Goal: Information Seeking & Learning: Learn about a topic

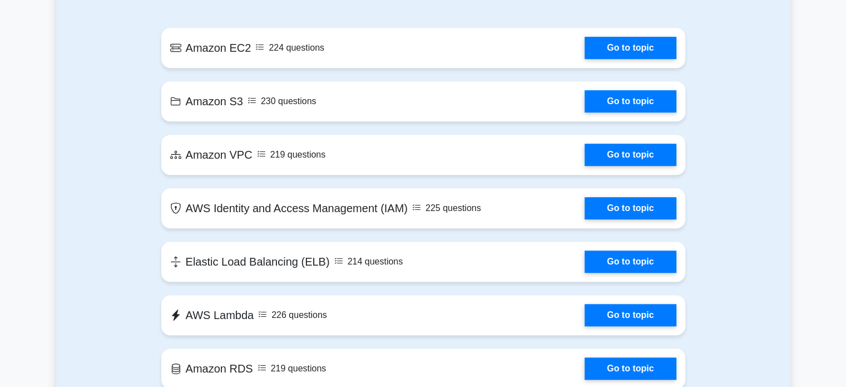
scroll to position [612, 0]
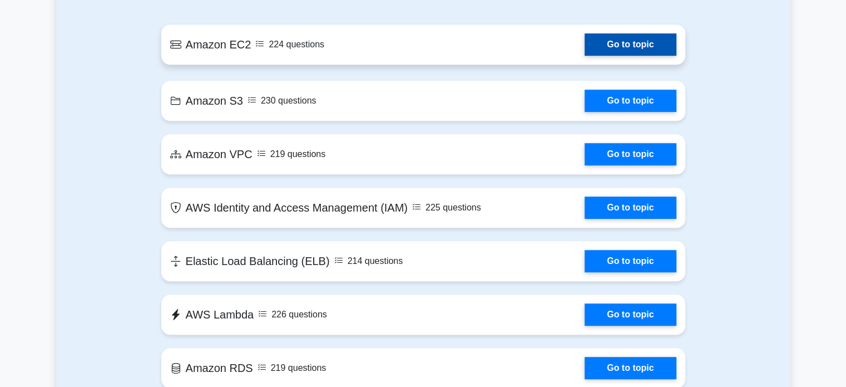
click at [585, 56] on link "Go to topic" at bounding box center [630, 44] width 91 height 22
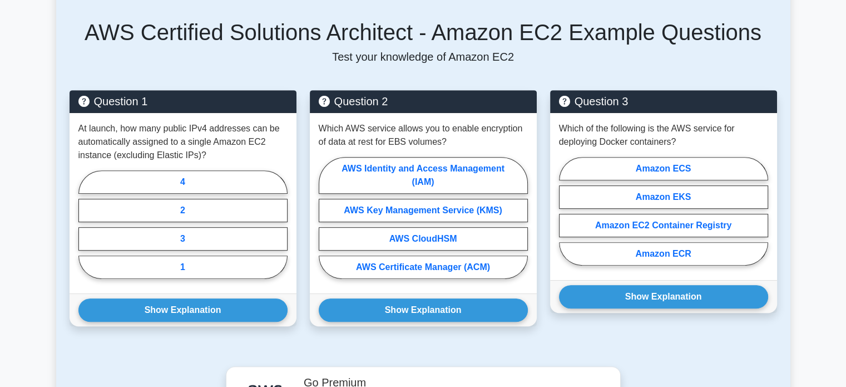
scroll to position [470, 0]
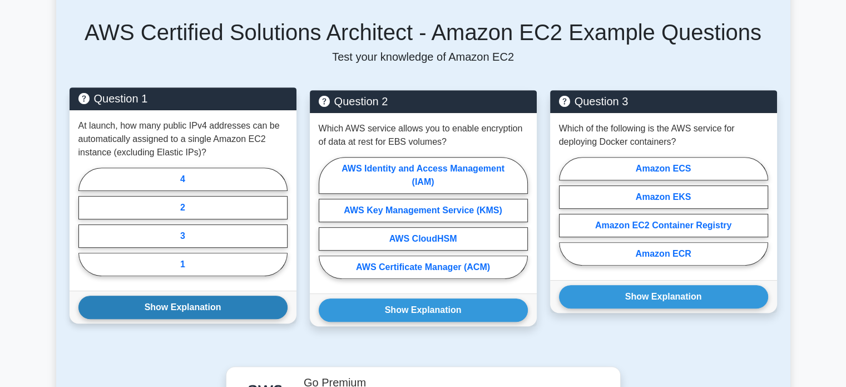
click at [185, 309] on button "Show Explanation" at bounding box center [182, 307] width 209 height 23
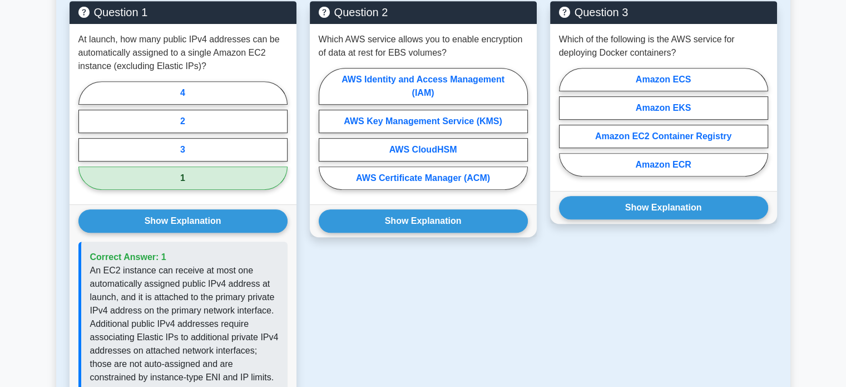
scroll to position [559, 0]
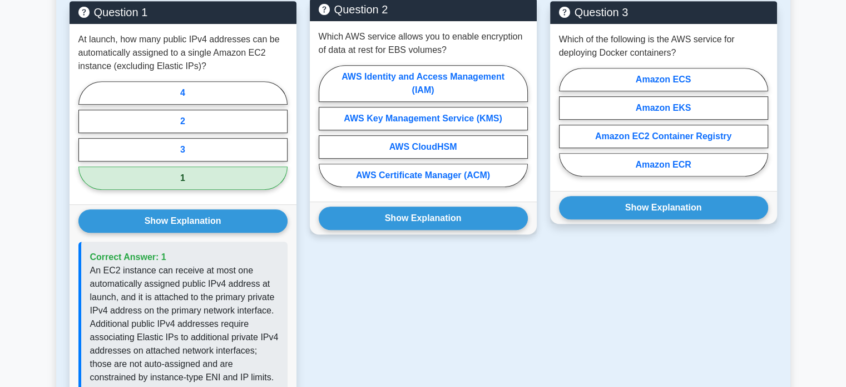
click at [365, 231] on div "Show Explanation Correct Answer: AWS Key Management Service (KMS)" at bounding box center [423, 217] width 227 height 33
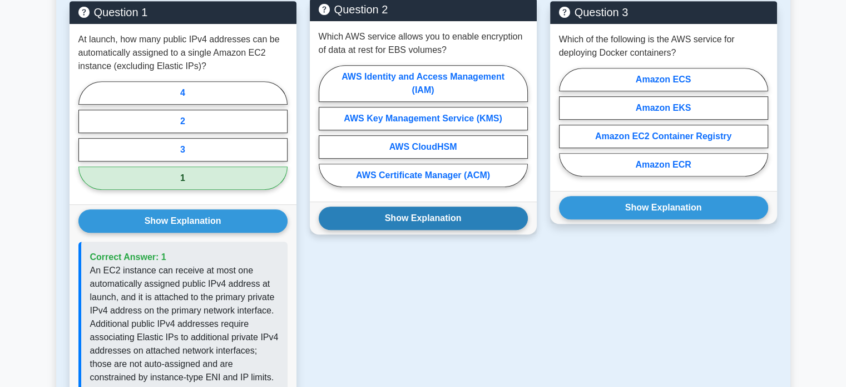
click at [365, 218] on button "Show Explanation" at bounding box center [423, 217] width 209 height 23
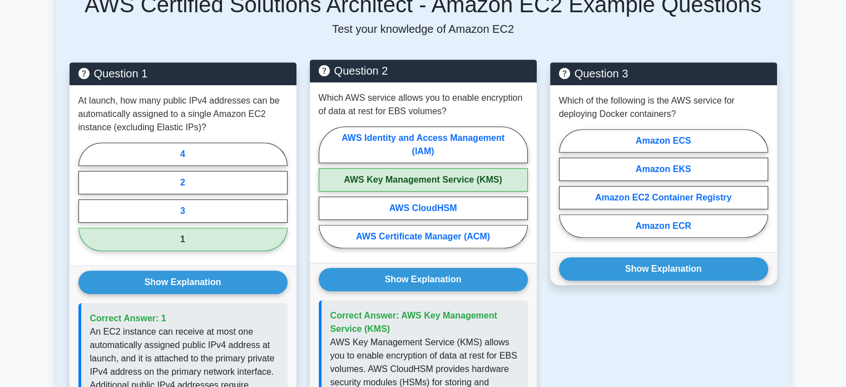
scroll to position [498, 0]
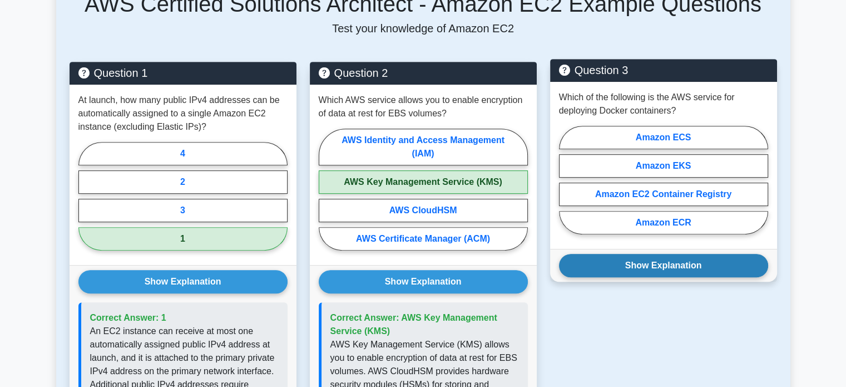
click at [630, 269] on button "Show Explanation" at bounding box center [663, 265] width 209 height 23
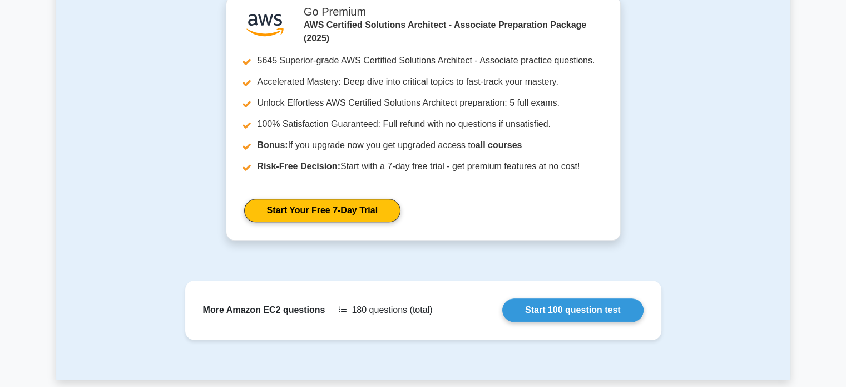
scroll to position [1106, 0]
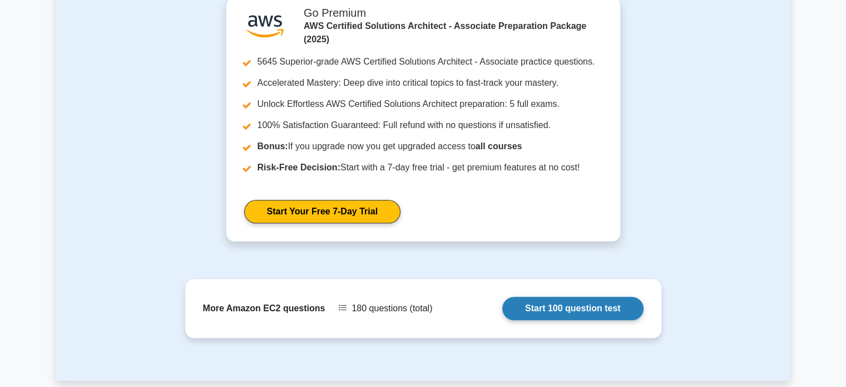
click at [576, 297] on link "Start 100 question test" at bounding box center [573, 308] width 141 height 23
